Goal: Task Accomplishment & Management: Complete application form

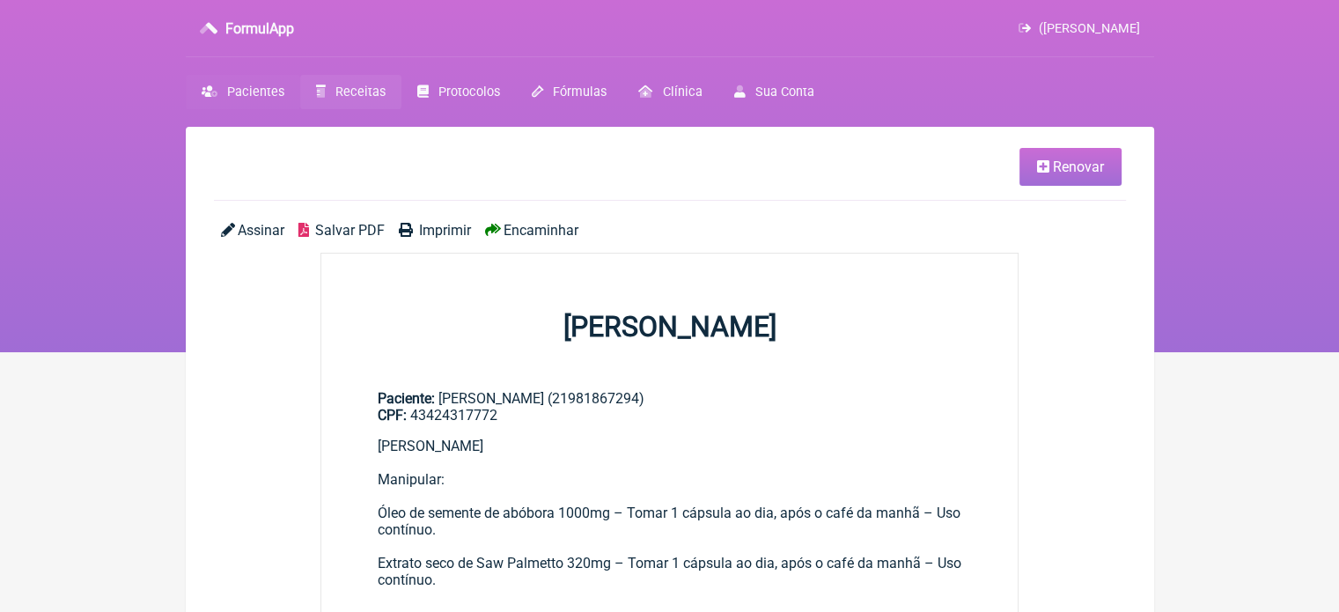
click at [255, 93] on span "Pacientes" at bounding box center [255, 92] width 57 height 15
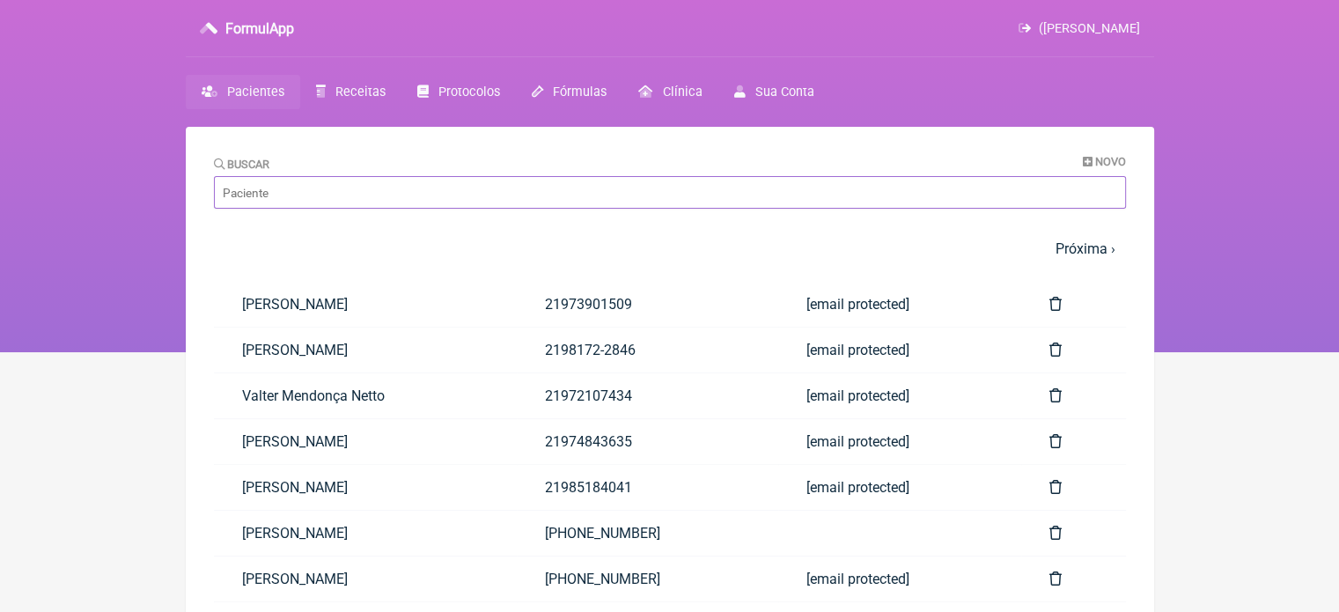
click at [287, 189] on input "Buscar" at bounding box center [670, 192] width 912 height 33
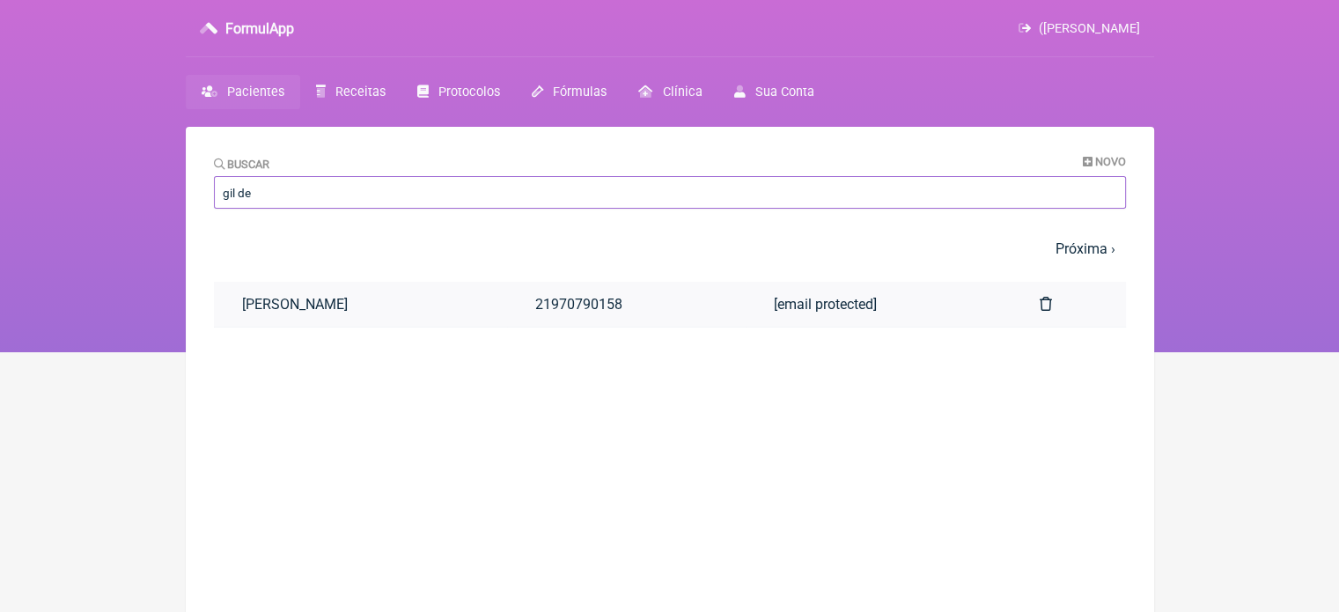
type input "gil de"
click at [602, 299] on link "21970790158" at bounding box center [626, 304] width 239 height 45
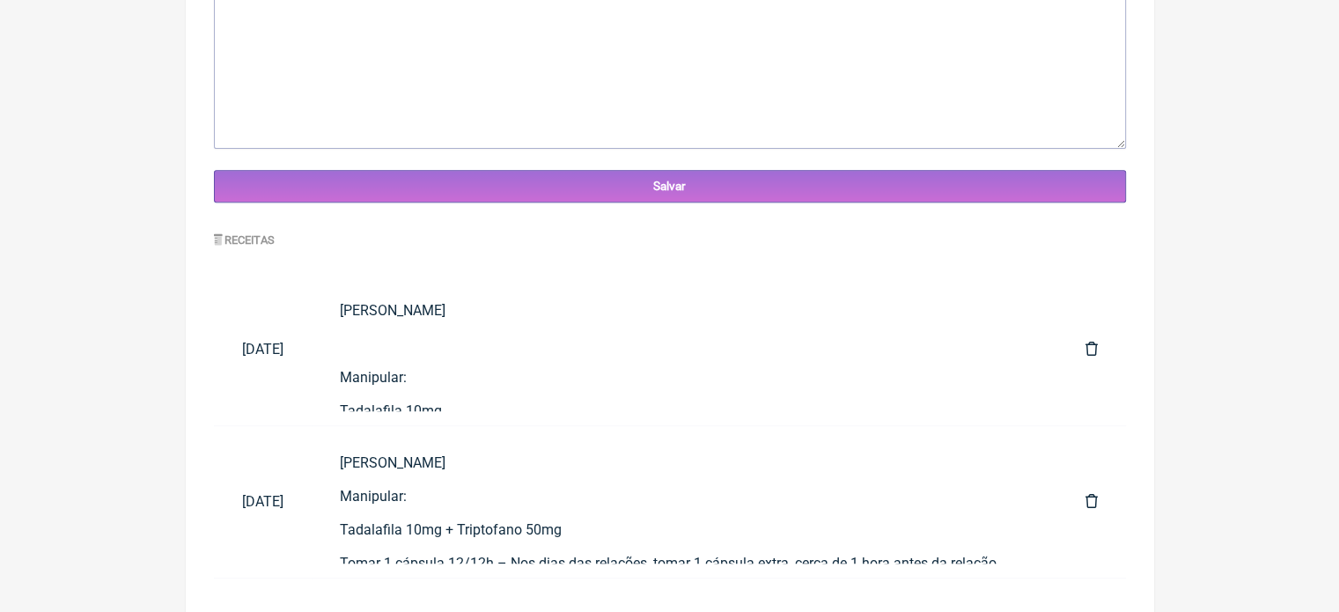
scroll to position [677, 0]
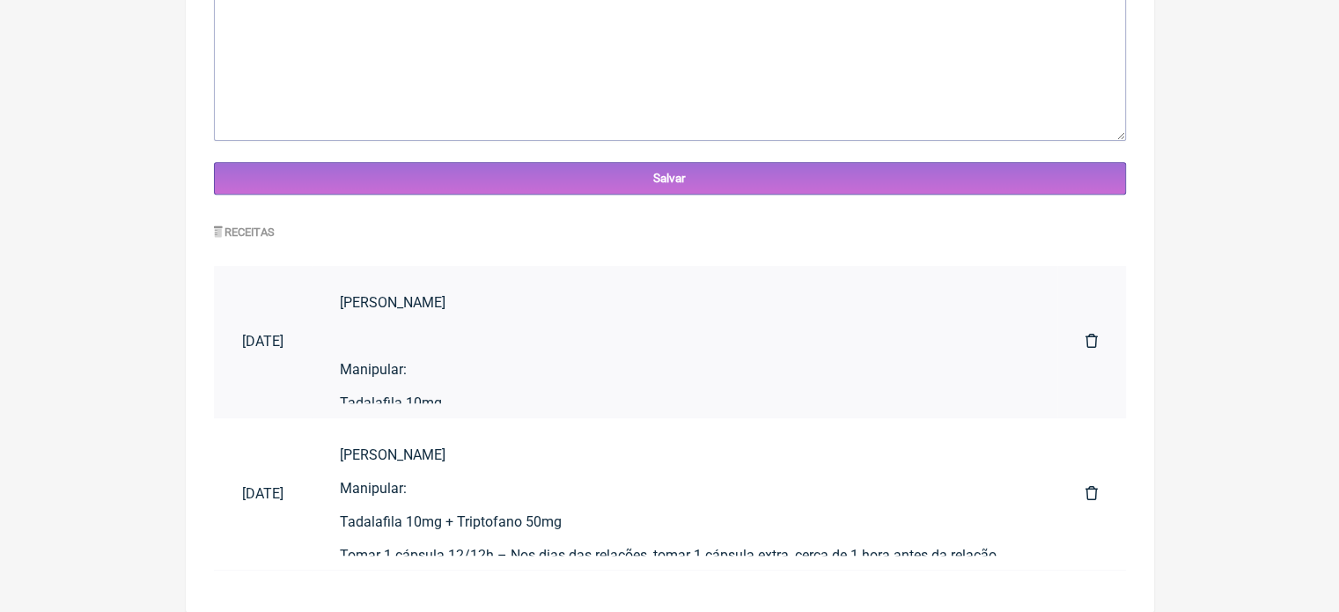
click at [1094, 342] on icon at bounding box center [1091, 341] width 12 height 14
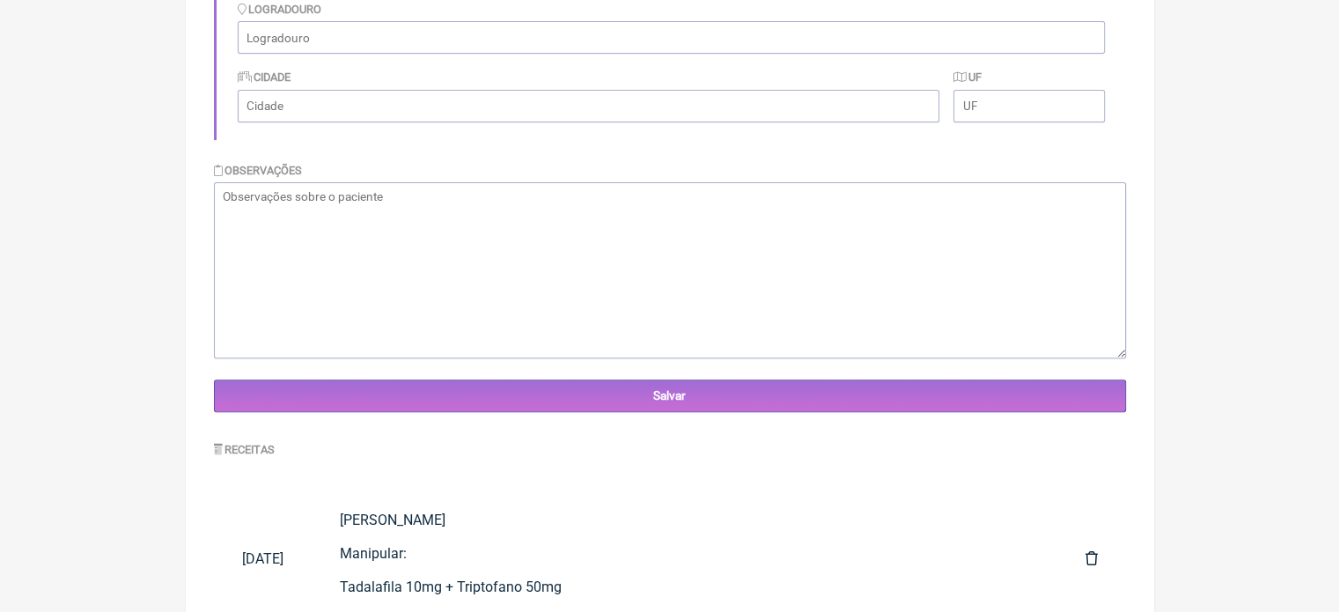
scroll to position [599, 0]
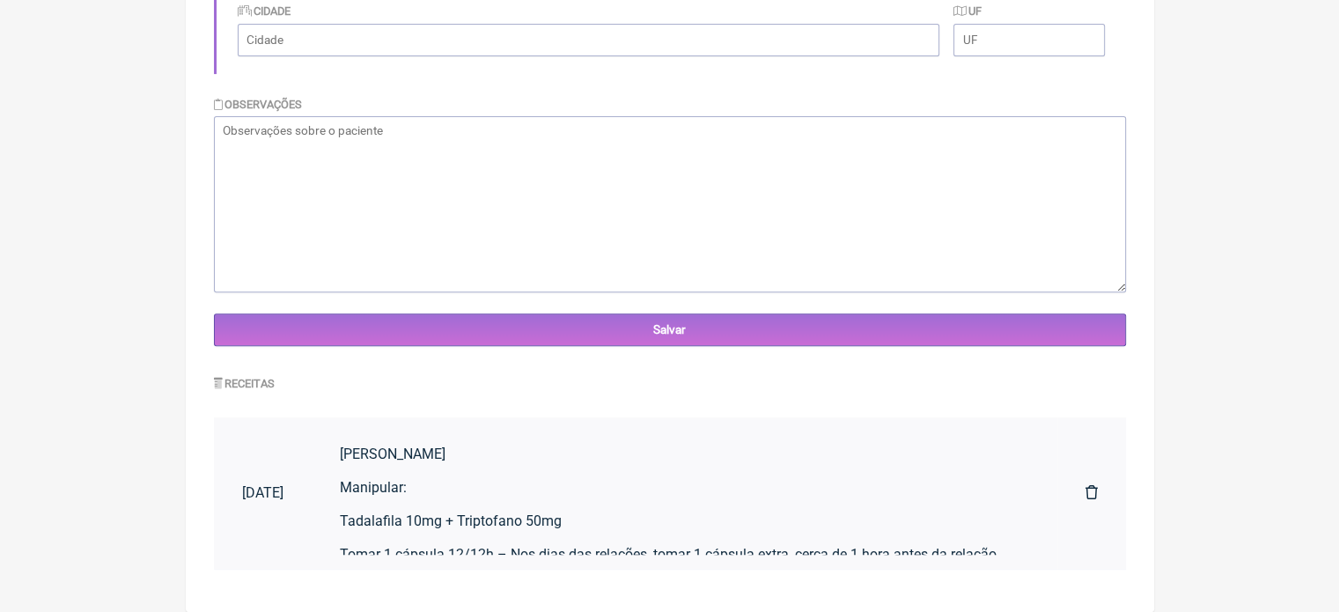
click at [1089, 494] on icon at bounding box center [1091, 492] width 12 height 14
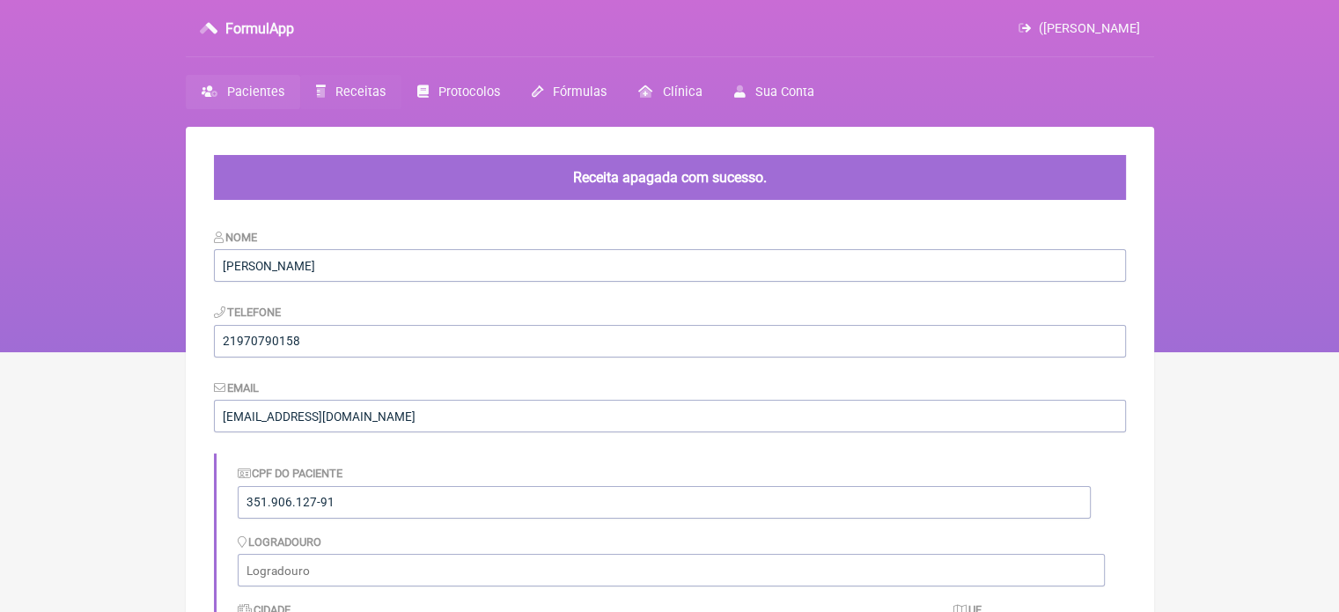
click at [366, 85] on span "Receitas" at bounding box center [360, 92] width 50 height 15
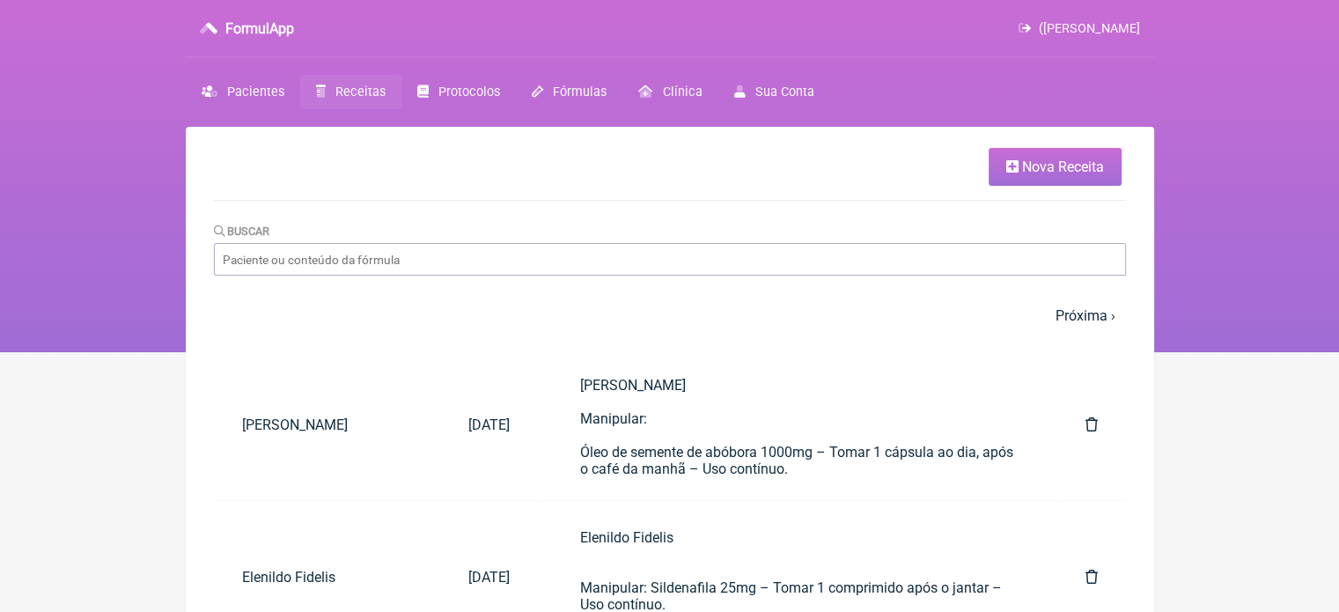
click at [1039, 171] on span "Nova Receita" at bounding box center [1063, 166] width 82 height 17
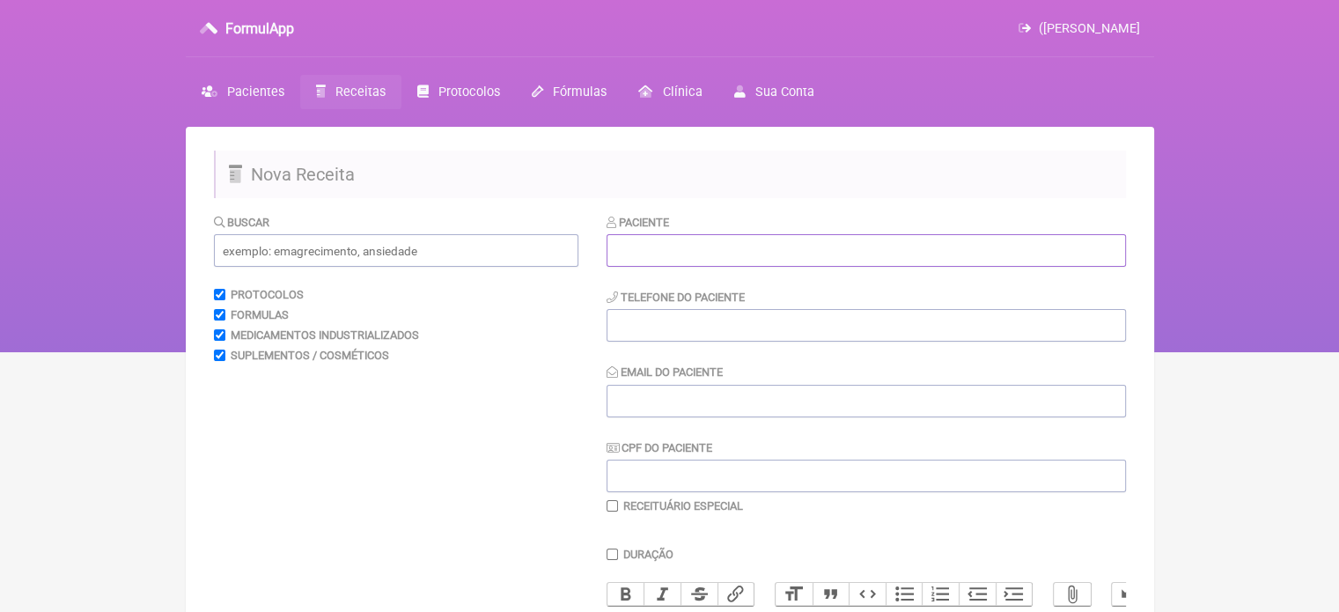
click at [861, 246] on input "text" at bounding box center [866, 250] width 519 height 33
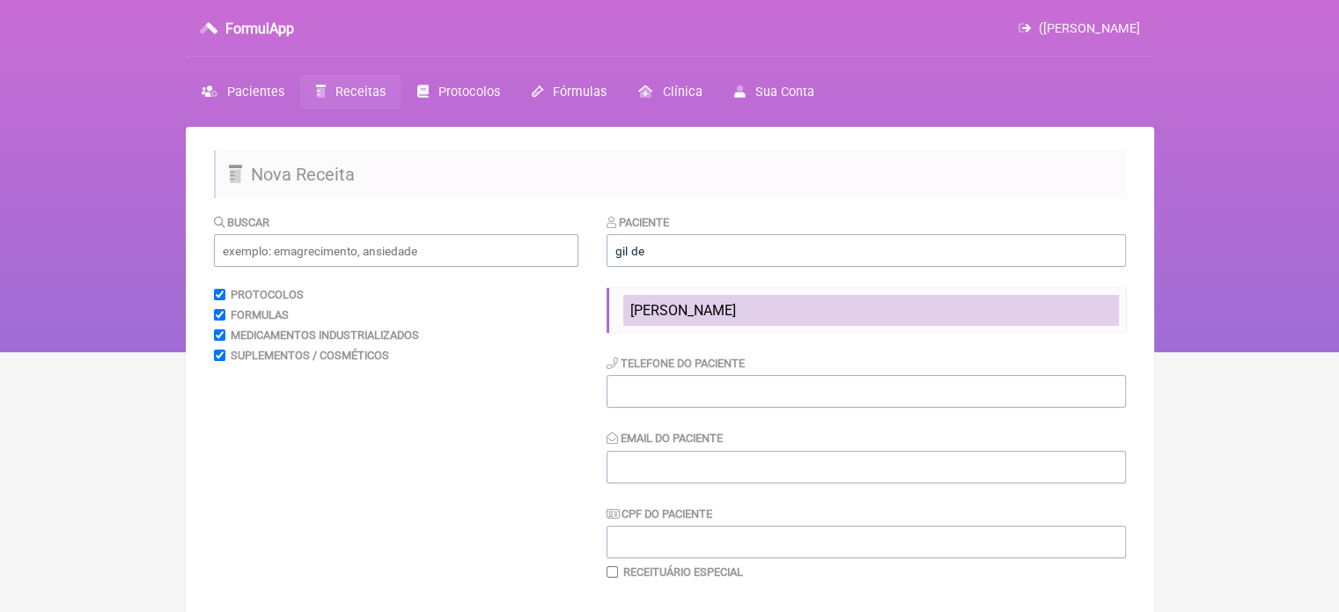
click at [705, 314] on span "[PERSON_NAME]" at bounding box center [683, 310] width 106 height 17
type input "[PERSON_NAME]"
type input "21970790158"
type input "[EMAIL_ADDRESS][DOMAIN_NAME]"
type input "351.906.127-91"
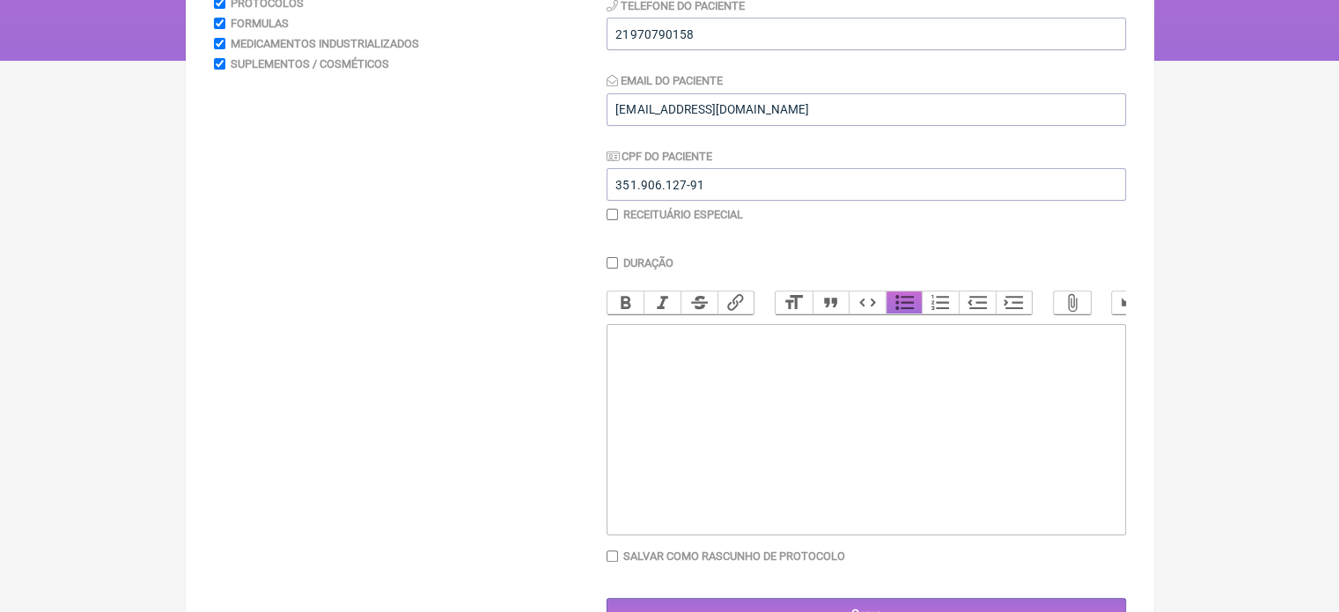
scroll to position [351, 0]
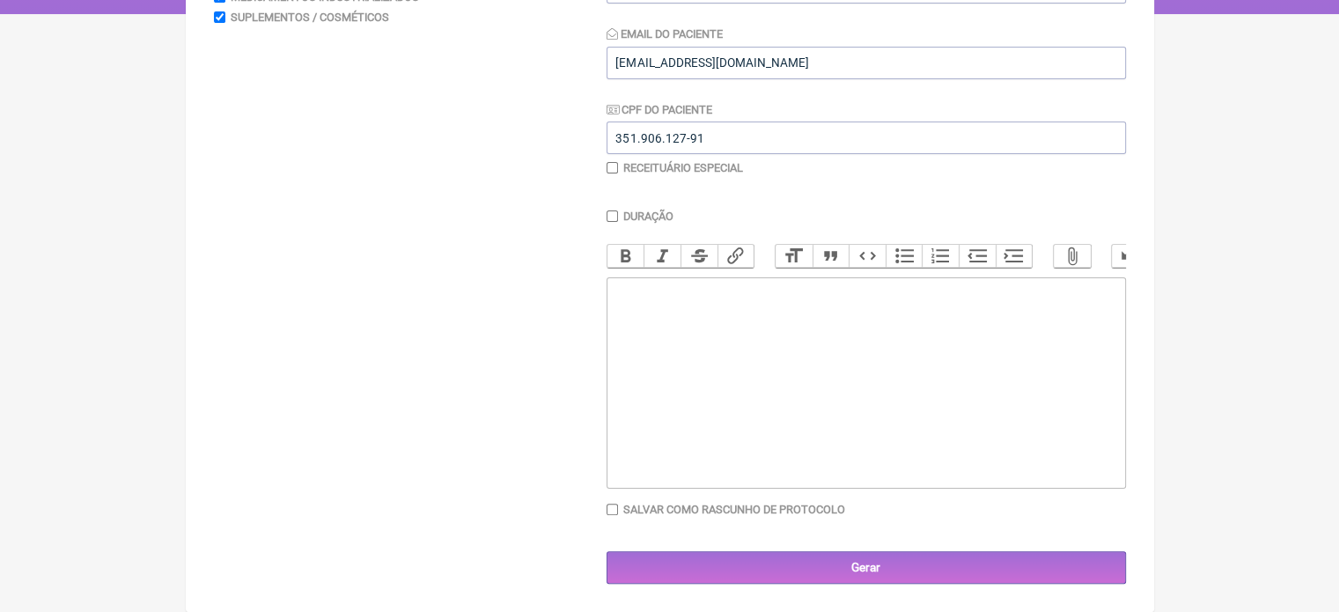
click at [722, 322] on trix-editor at bounding box center [866, 382] width 519 height 211
paste trix-editor "<div>Gil de Almeida Rosa</div><div>&nbsp;</div><div>Manipular:</div><div>&nbsp;…"
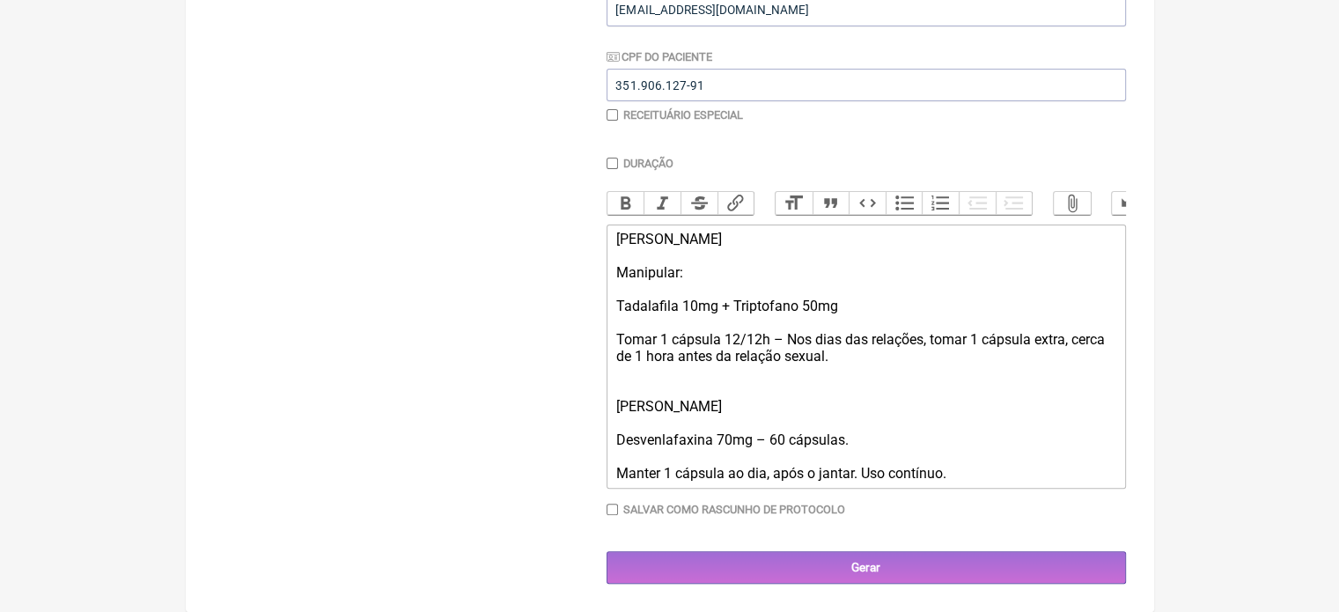
drag, startPoint x: 627, startPoint y: 389, endPoint x: 783, endPoint y: 410, distance: 157.2
click at [778, 411] on trix-editor "Gil de Almeida Rosa Manipular: Tadalafila 10mg + Triptofano 50mg Tomar 1 cápsul…" at bounding box center [866, 356] width 519 height 264
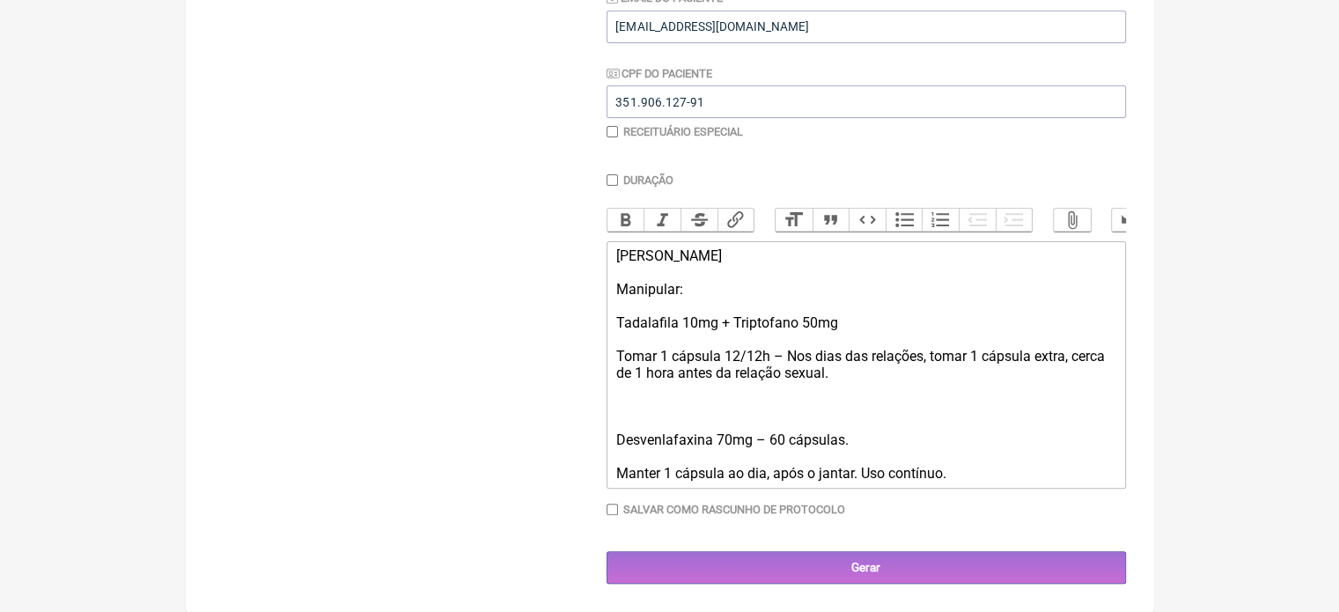
scroll to position [389, 0]
type trix-editor "<div>Gil de Almeida Rosa</div><div>&nbsp;</div><div>Manipular:</div><div>&nbsp;…"
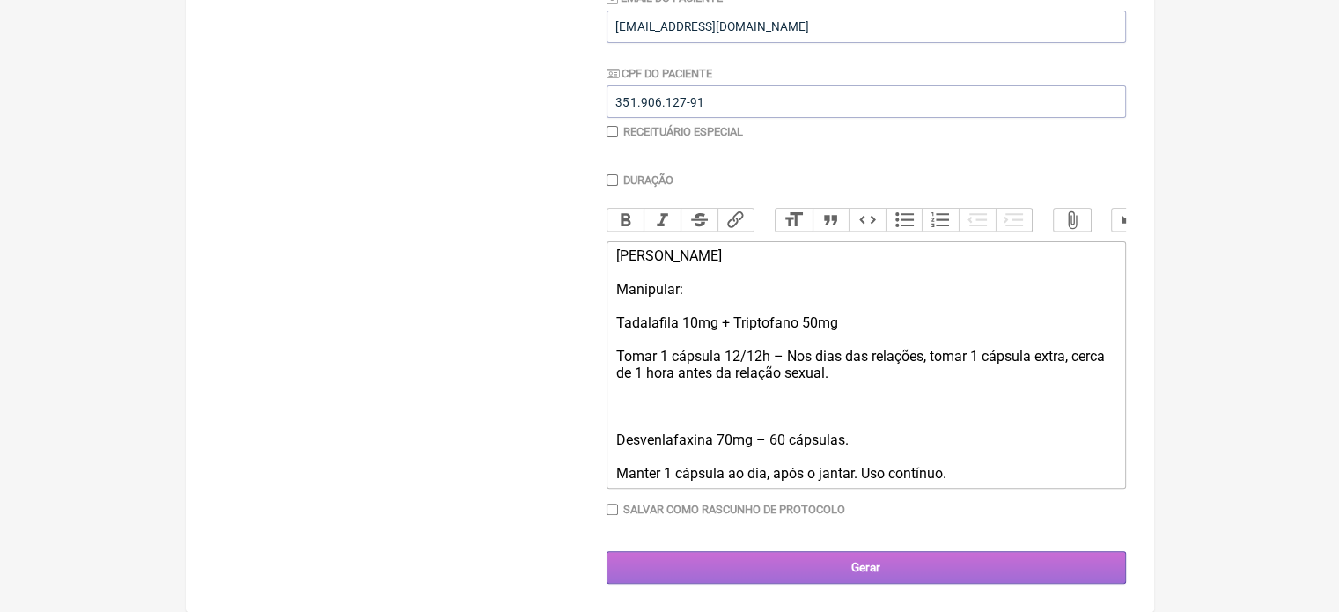
click at [869, 568] on input "Gerar" at bounding box center [866, 567] width 519 height 33
